Goal: Navigation & Orientation: Find specific page/section

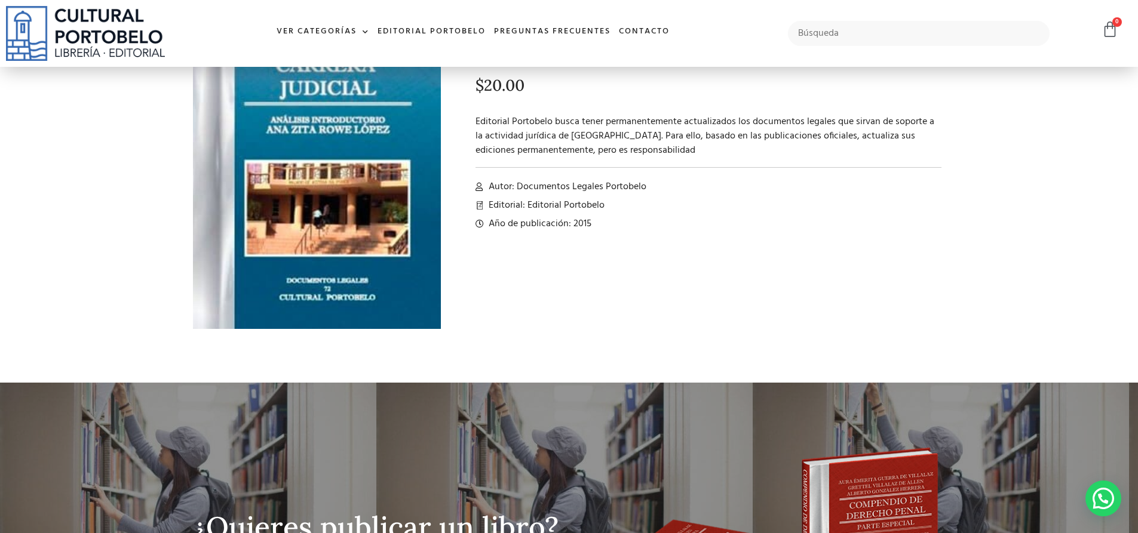
scroll to position [60, 0]
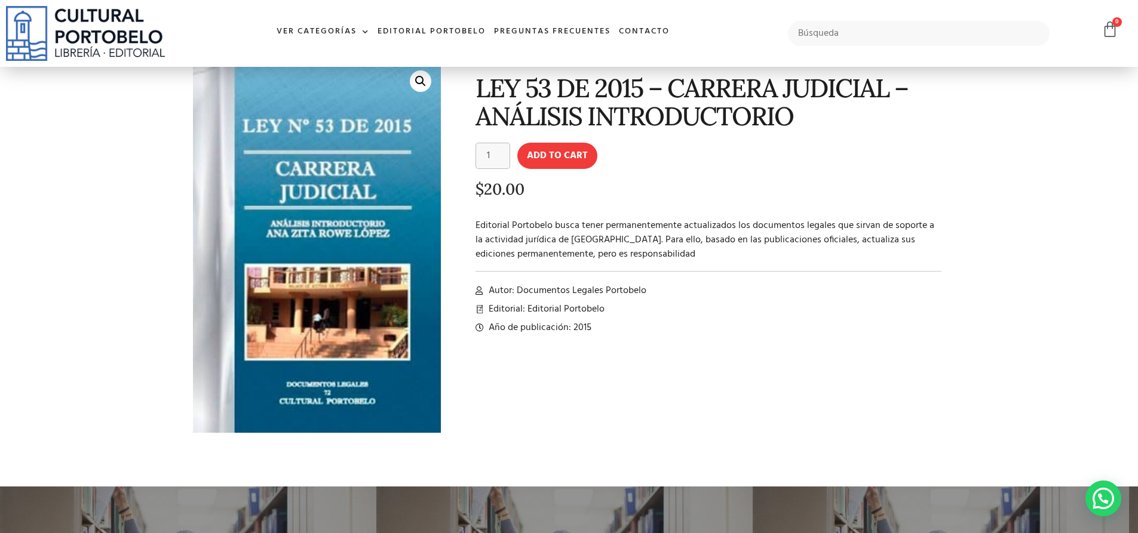
click at [896, 385] on div "LEY 53 DE 2015 – CARRERA JUDICIAL – ANÁLISIS INTRODUCTORIO LEY 53 DE 2015 - CAR…" at bounding box center [699, 256] width 505 height 403
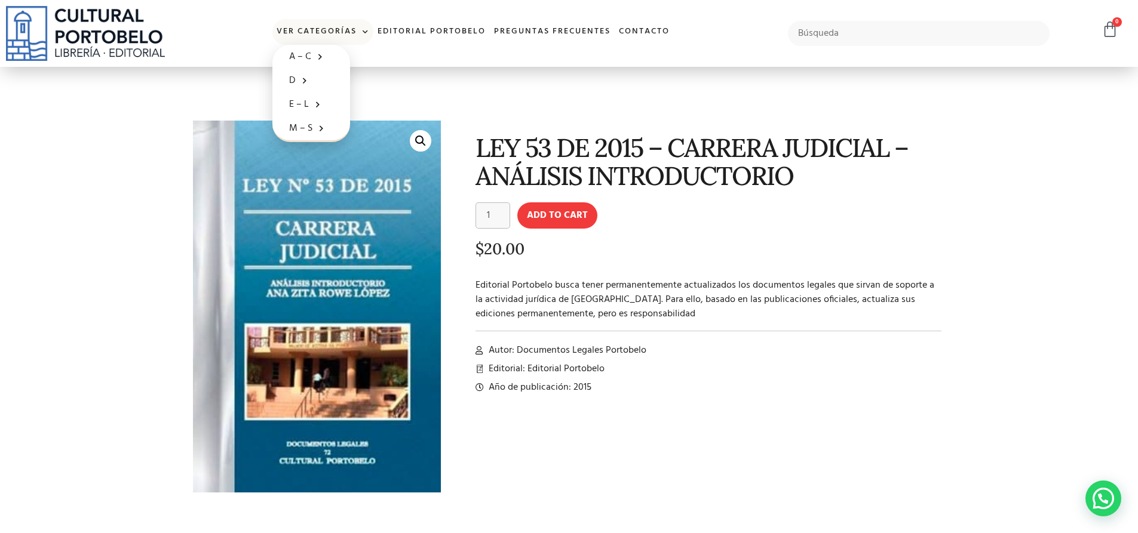
click at [336, 31] on link "Ver Categorías" at bounding box center [322, 32] width 101 height 26
click at [444, 33] on link "Editorial Portobelo" at bounding box center [431, 32] width 116 height 26
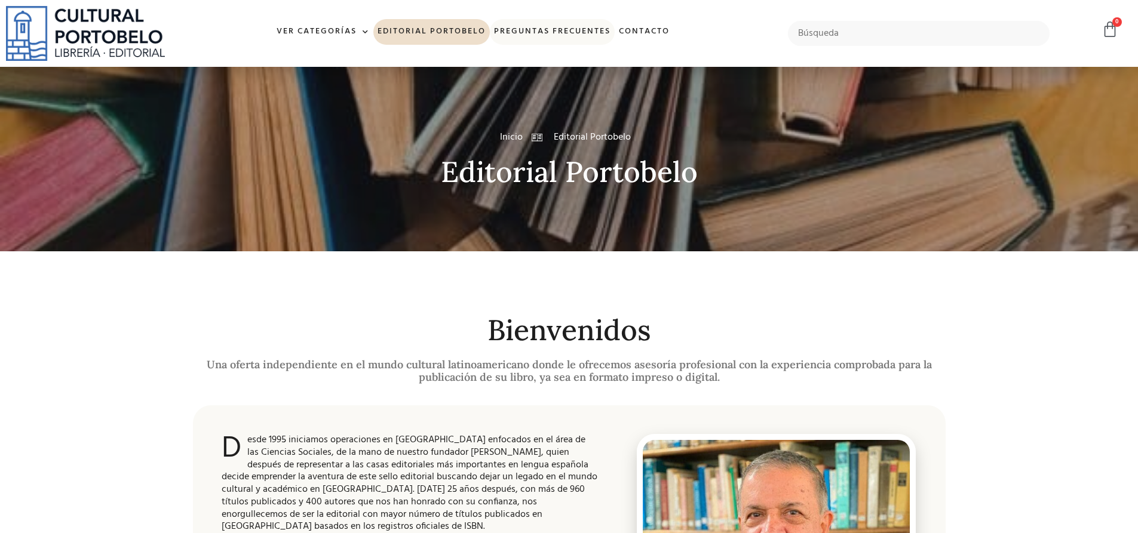
click at [556, 30] on link "Preguntas frecuentes" at bounding box center [552, 32] width 125 height 26
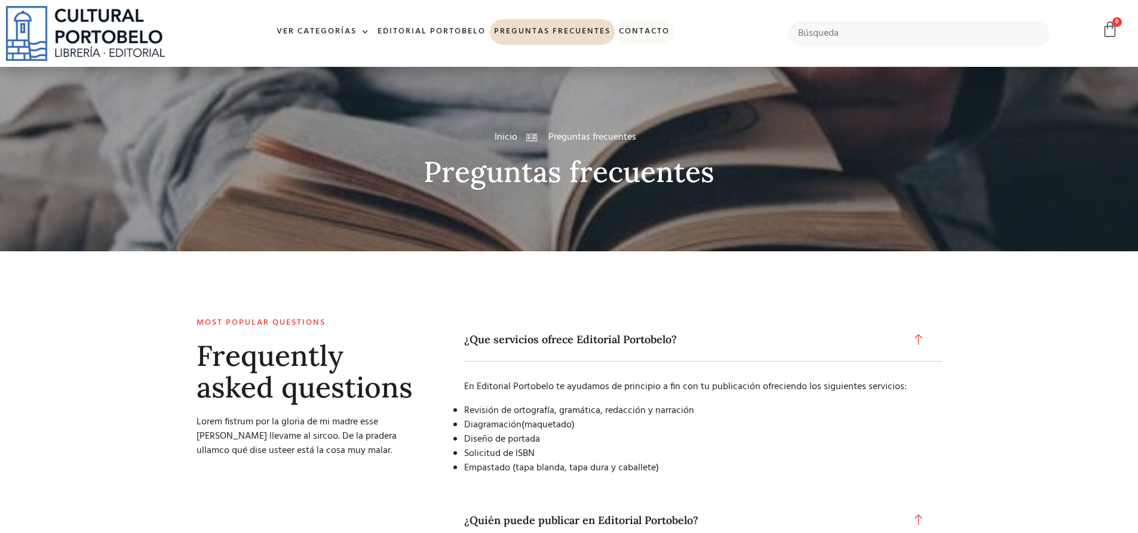
click at [637, 31] on link "Contacto" at bounding box center [644, 32] width 59 height 26
